Goal: Complete application form

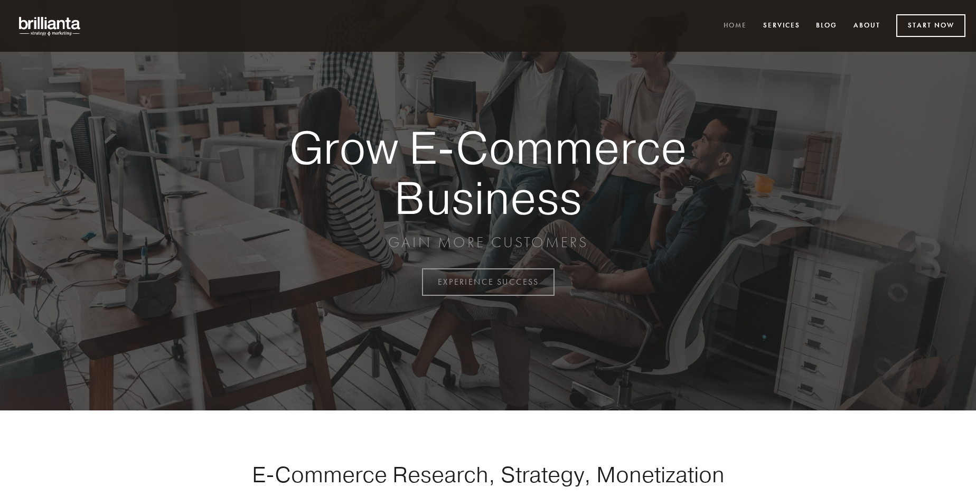
scroll to position [2768, 0]
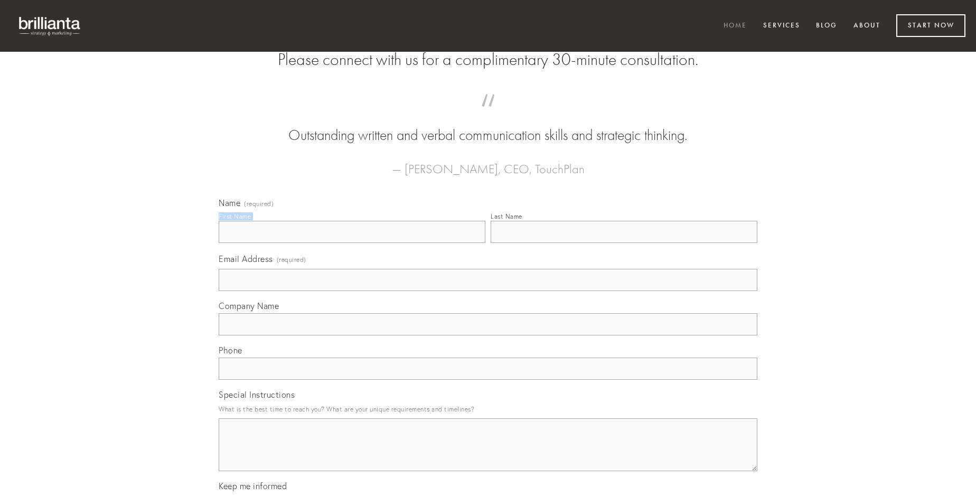
type input "[PERSON_NAME]"
click at [624, 243] on input "Last Name" at bounding box center [624, 232] width 267 height 22
type input "[PERSON_NAME]"
click at [488, 291] on input "Email Address (required)" at bounding box center [488, 280] width 539 height 22
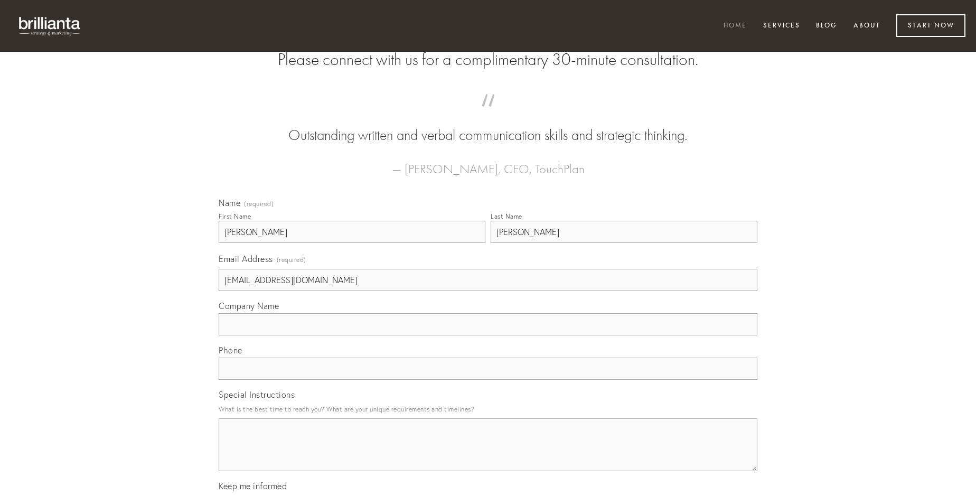
type input "[EMAIL_ADDRESS][DOMAIN_NAME]"
click at [488, 335] on input "Company Name" at bounding box center [488, 324] width 539 height 22
type input "absconditus"
click at [488, 380] on input "text" at bounding box center [488, 369] width 539 height 22
click at [488, 454] on textarea "Special Instructions" at bounding box center [488, 444] width 539 height 53
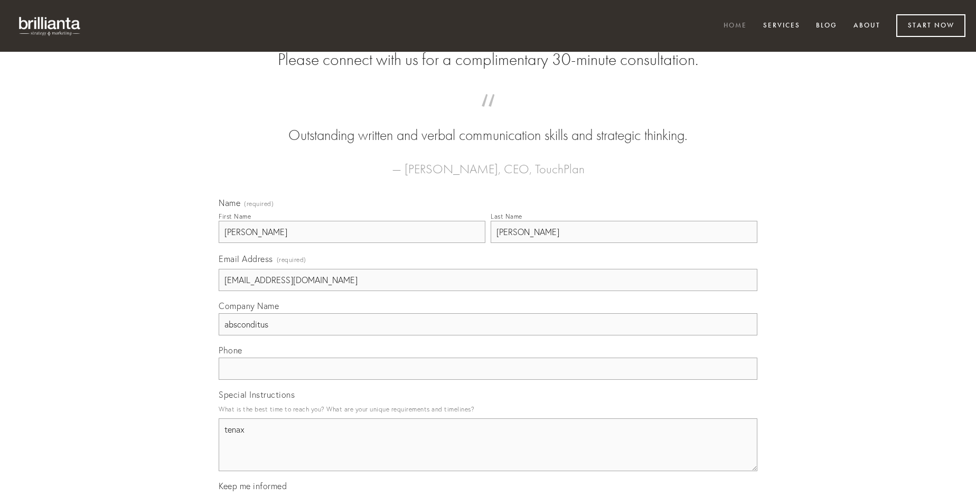
type textarea "tenax"
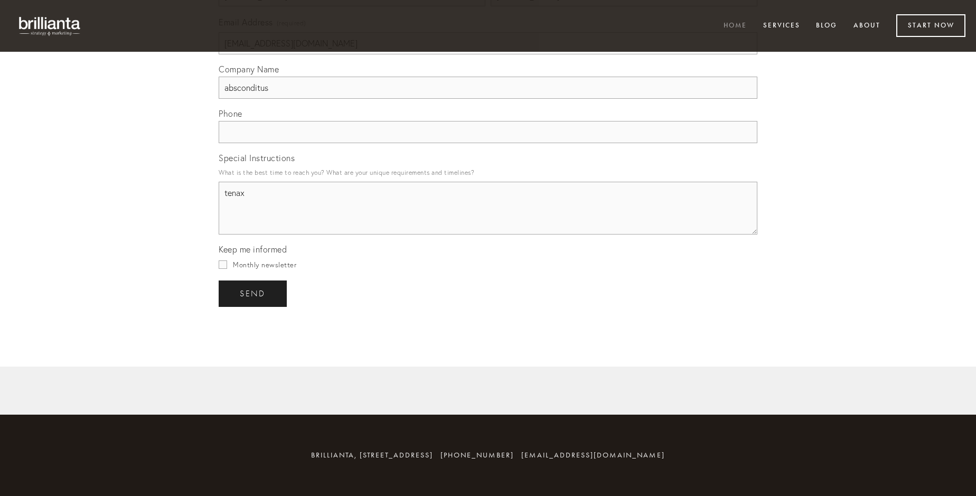
click at [253, 293] on span "send" at bounding box center [253, 294] width 26 height 10
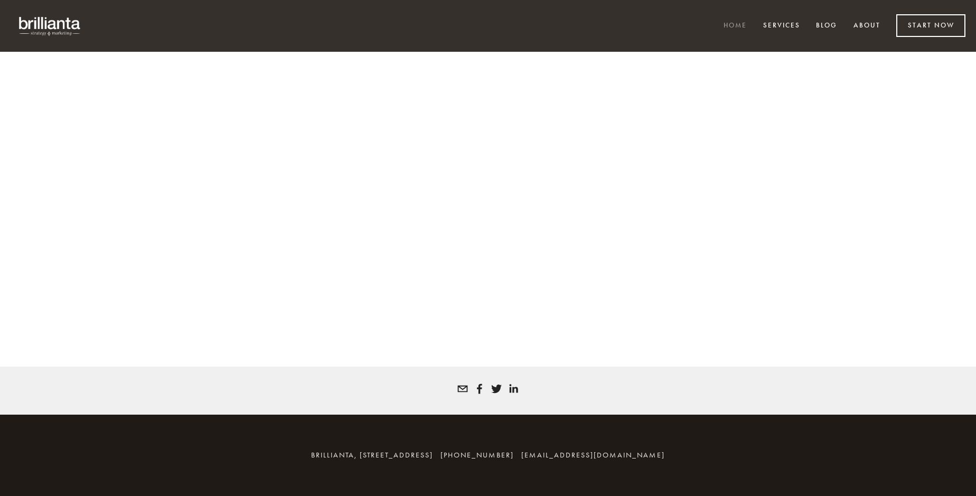
scroll to position [2754, 0]
